Goal: Information Seeking & Learning: Learn about a topic

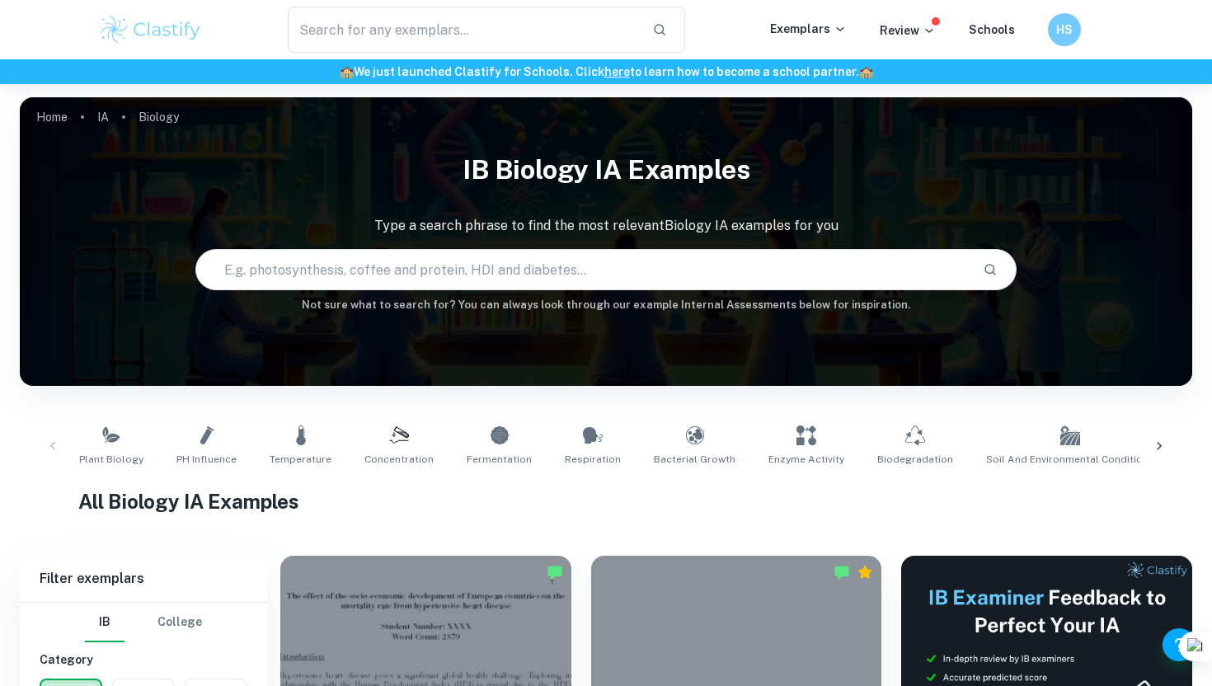
click at [334, 251] on input "text" at bounding box center [582, 269] width 772 height 46
paste input "What is the effect of soluble fiber concentration"
type input "What is the effect of soluble fiber concentration"
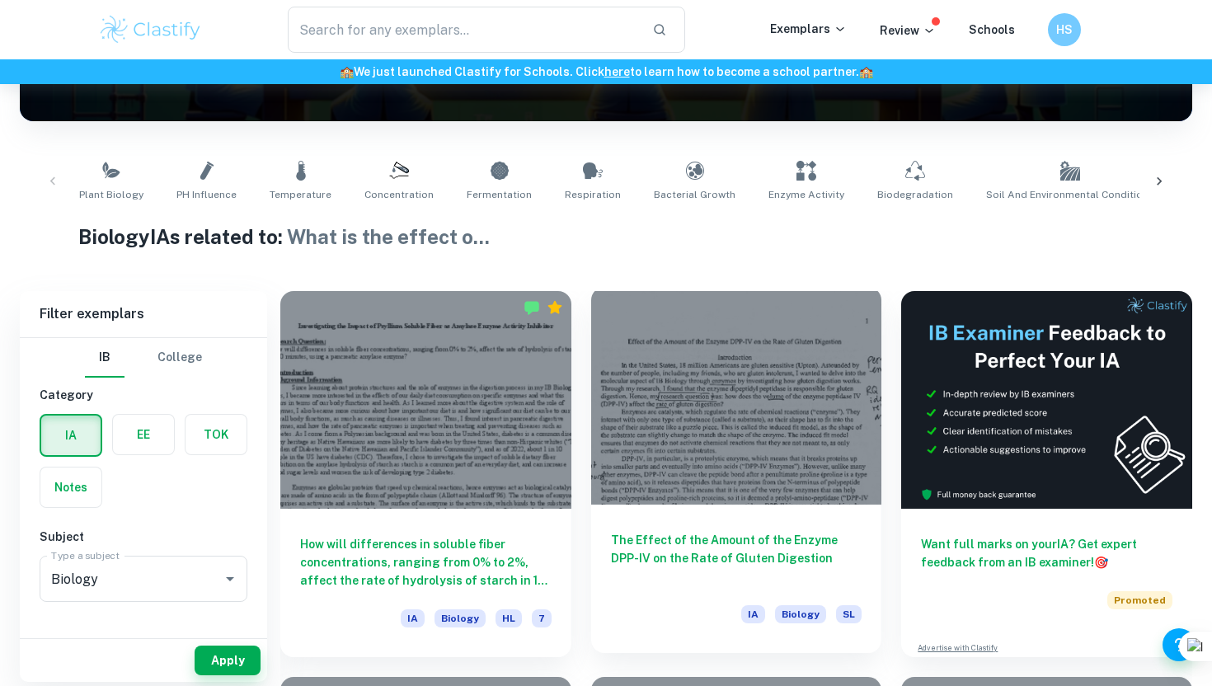
scroll to position [271, 0]
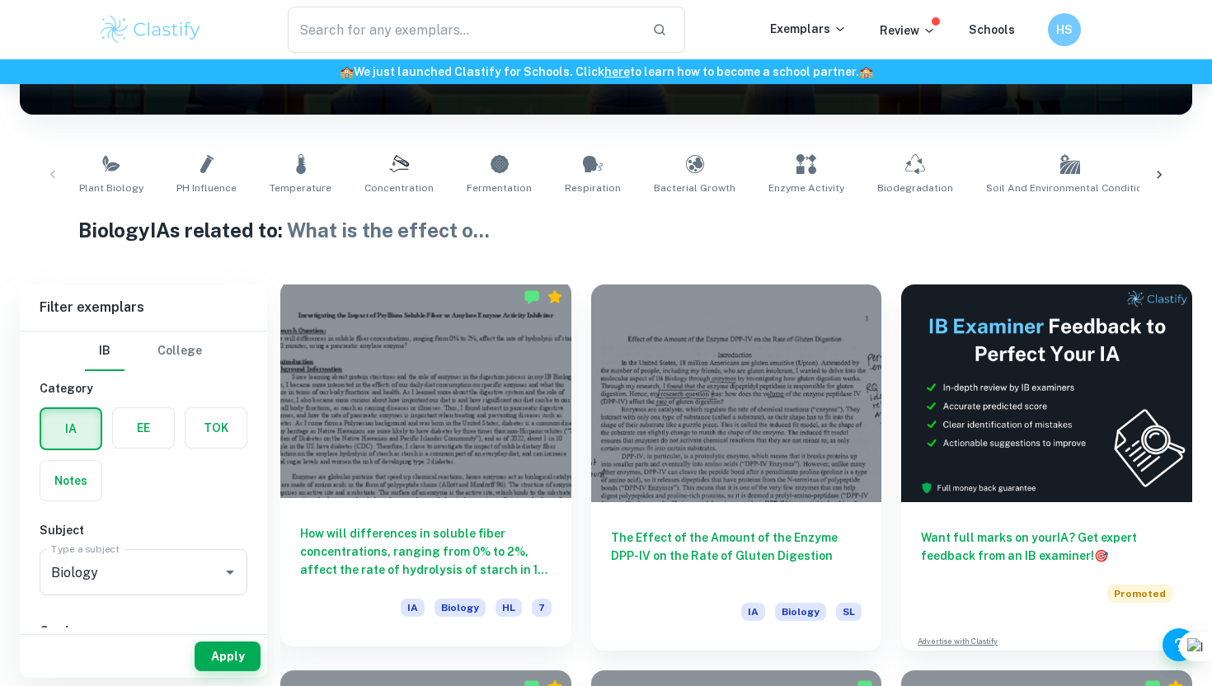
click at [480, 549] on h6 "How will differences in soluble fiber concentrations, ranging from 0% to 2%, af…" at bounding box center [425, 551] width 251 height 54
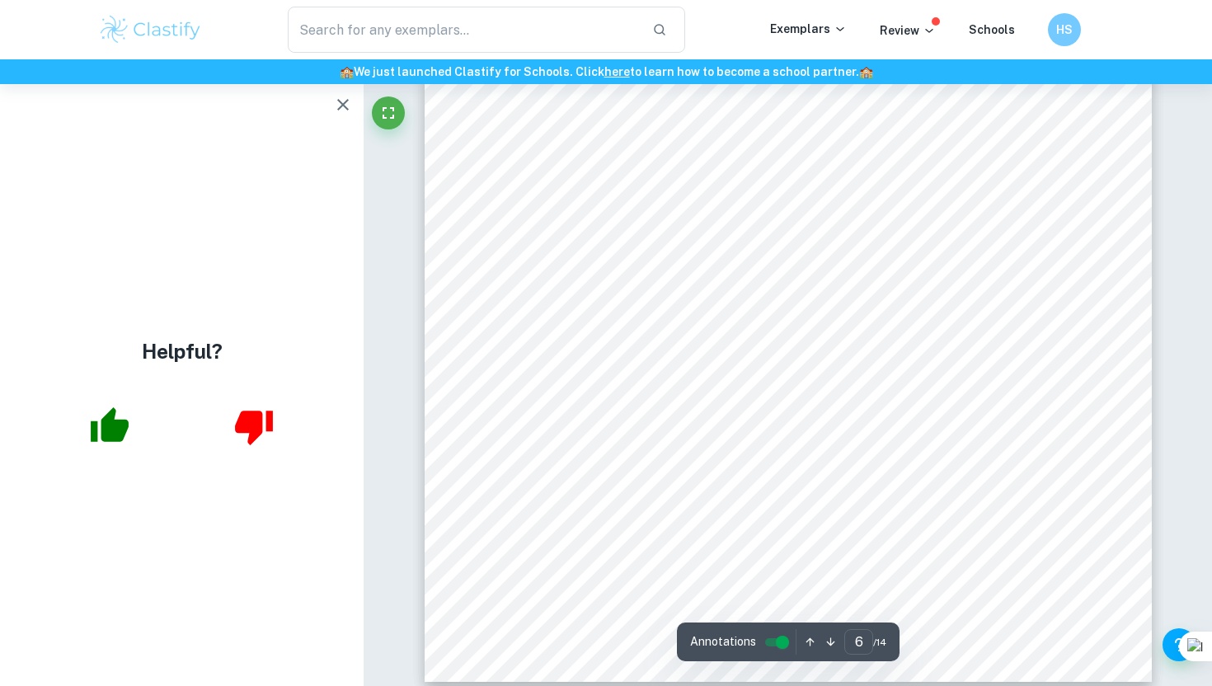
scroll to position [5936, 0]
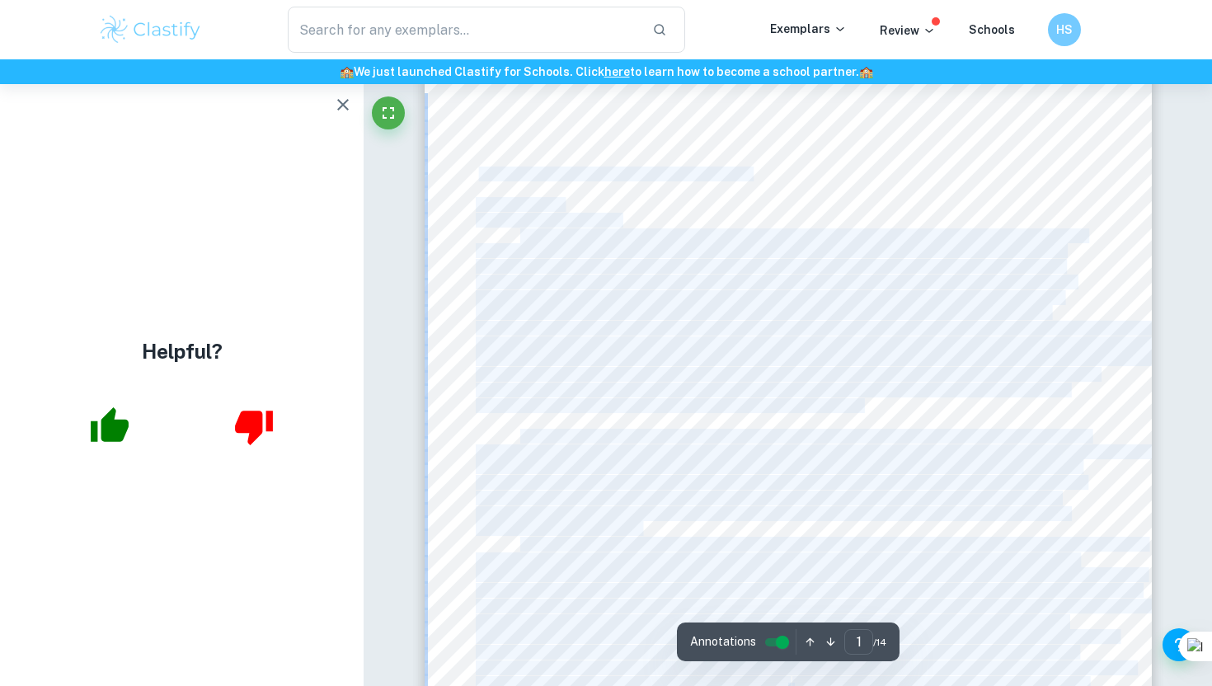
drag, startPoint x: 478, startPoint y: 175, endPoint x: 539, endPoint y: 183, distance: 61.5
click at [540, 183] on div "1 Investigating the Impact of Psyllium Soluble Fiber as Amylase Enzyme Activity…" at bounding box center [787, 555] width 727 height 1027
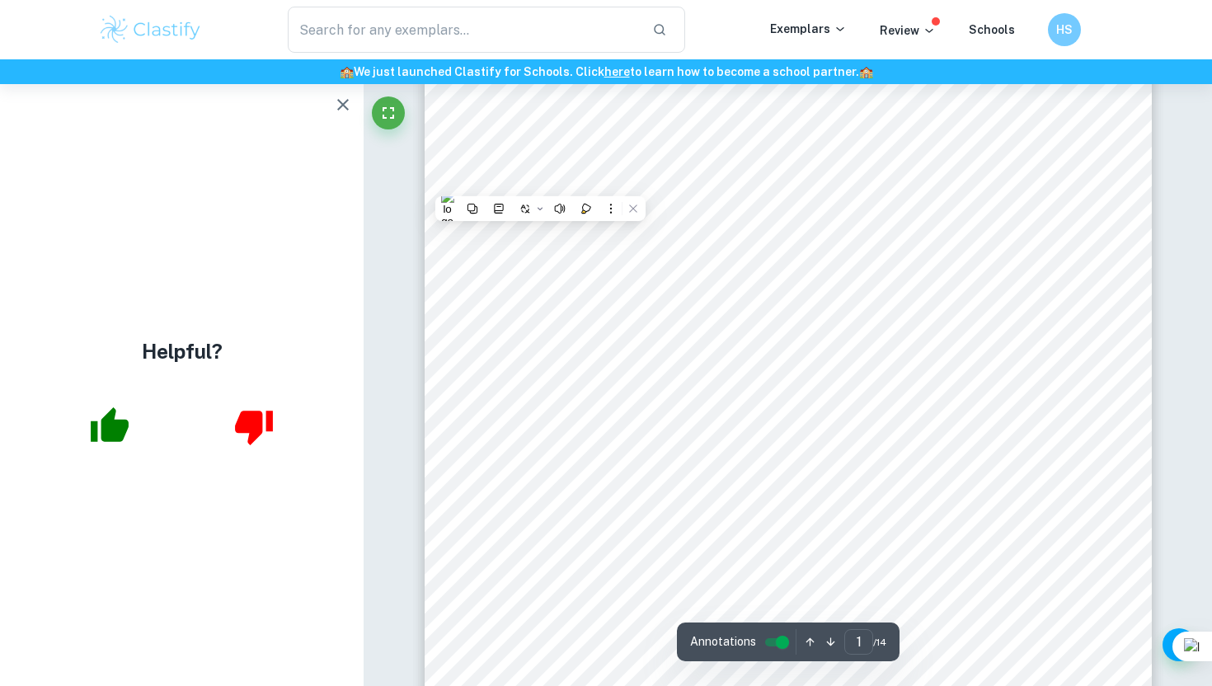
click at [738, 182] on div "1 Investigating the Impact of Psyllium Soluble Fiber as Amylase Enzyme Activity…" at bounding box center [787, 555] width 727 height 1027
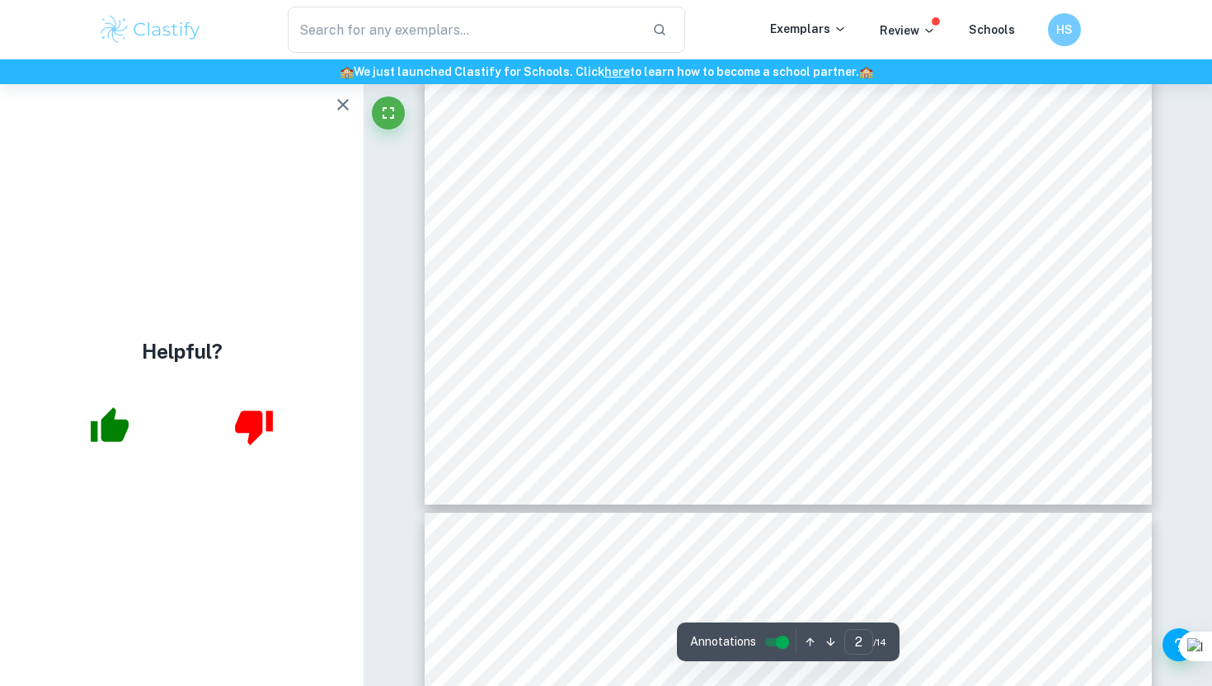
scroll to position [1777, 0]
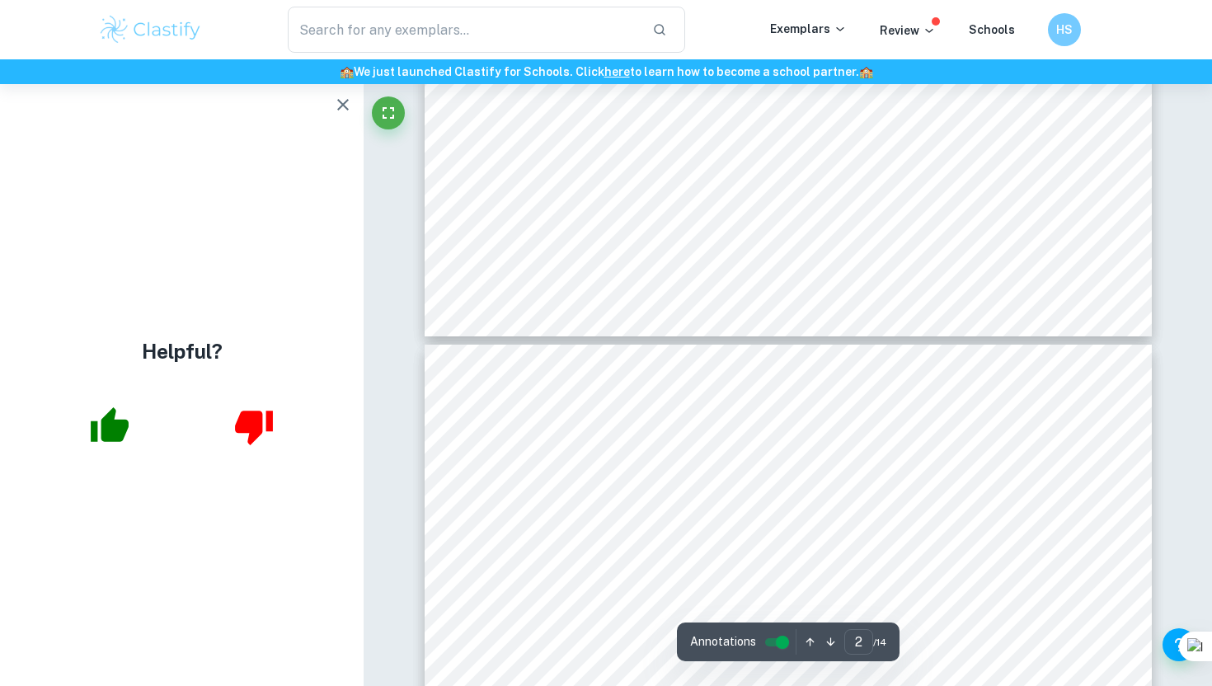
type input "3"
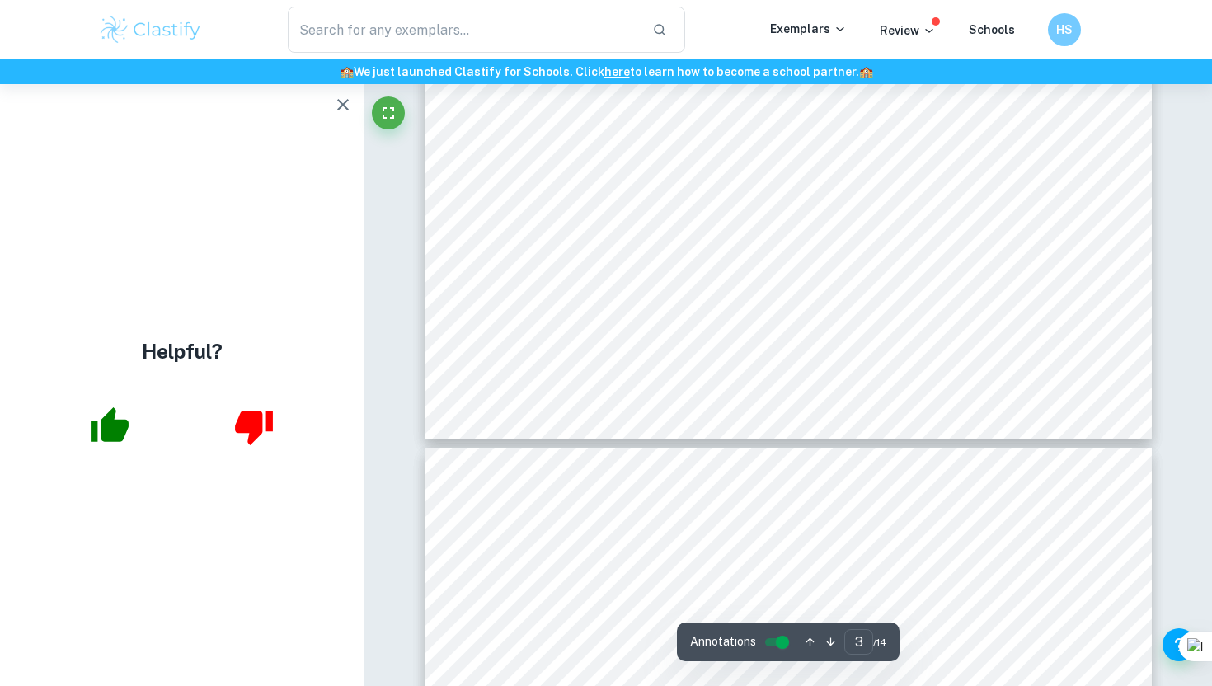
scroll to position [2882, 0]
click at [345, 101] on icon "button" at bounding box center [343, 105] width 12 height 12
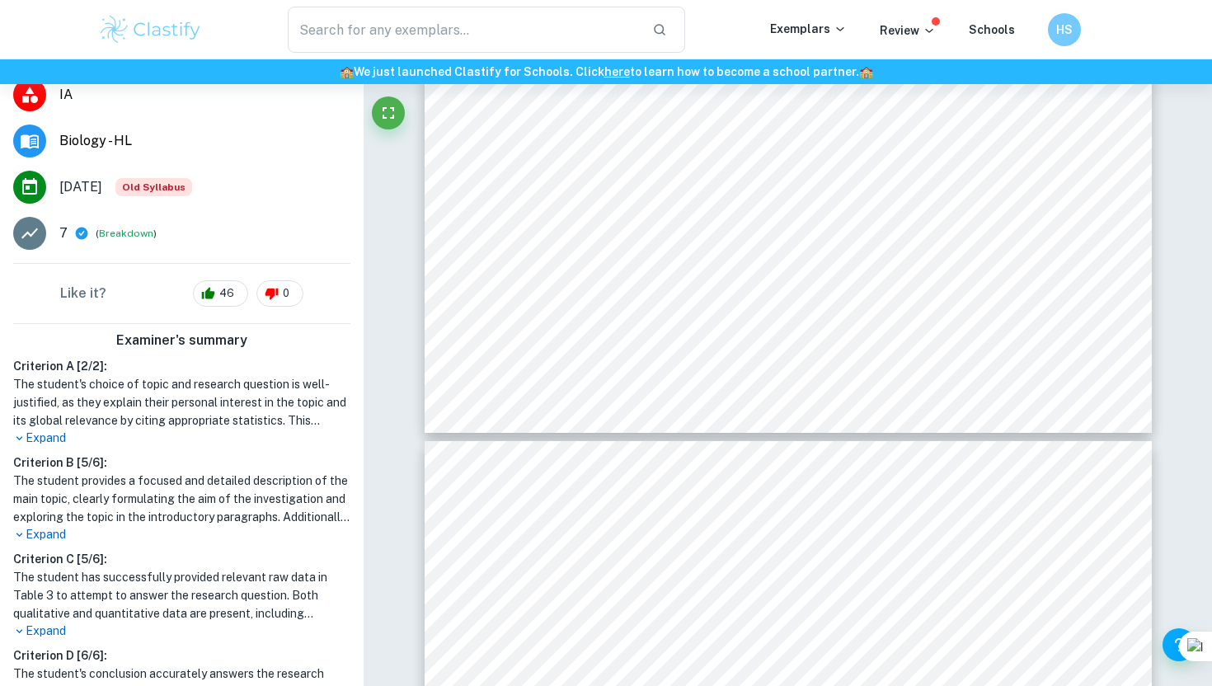
scroll to position [269, 0]
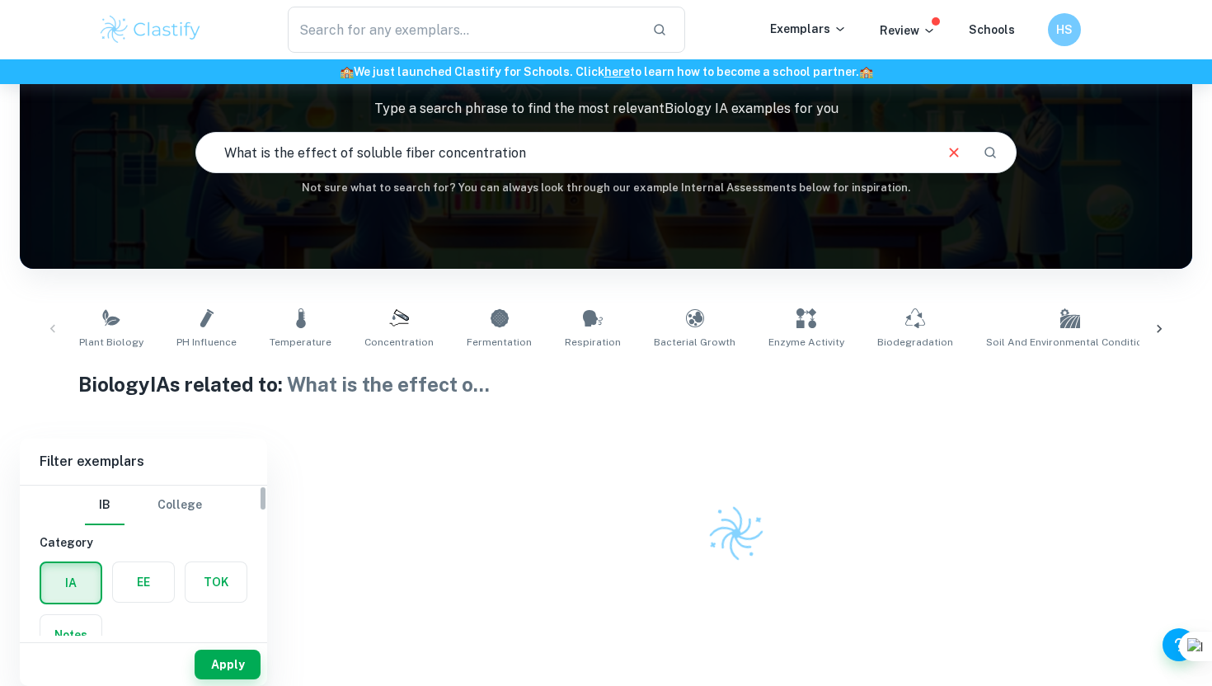
scroll to position [117, 0]
